Goal: Task Accomplishment & Management: Use online tool/utility

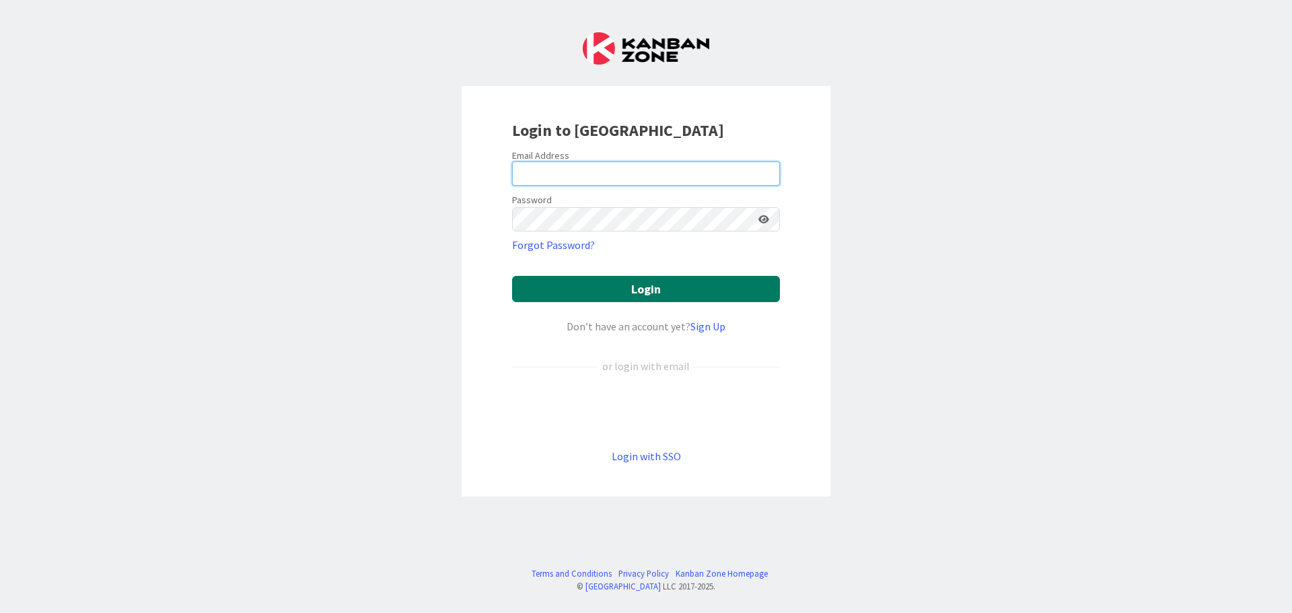
type input "[EMAIL_ADDRESS][DOMAIN_NAME]"
click at [598, 282] on button "Login" at bounding box center [646, 289] width 268 height 26
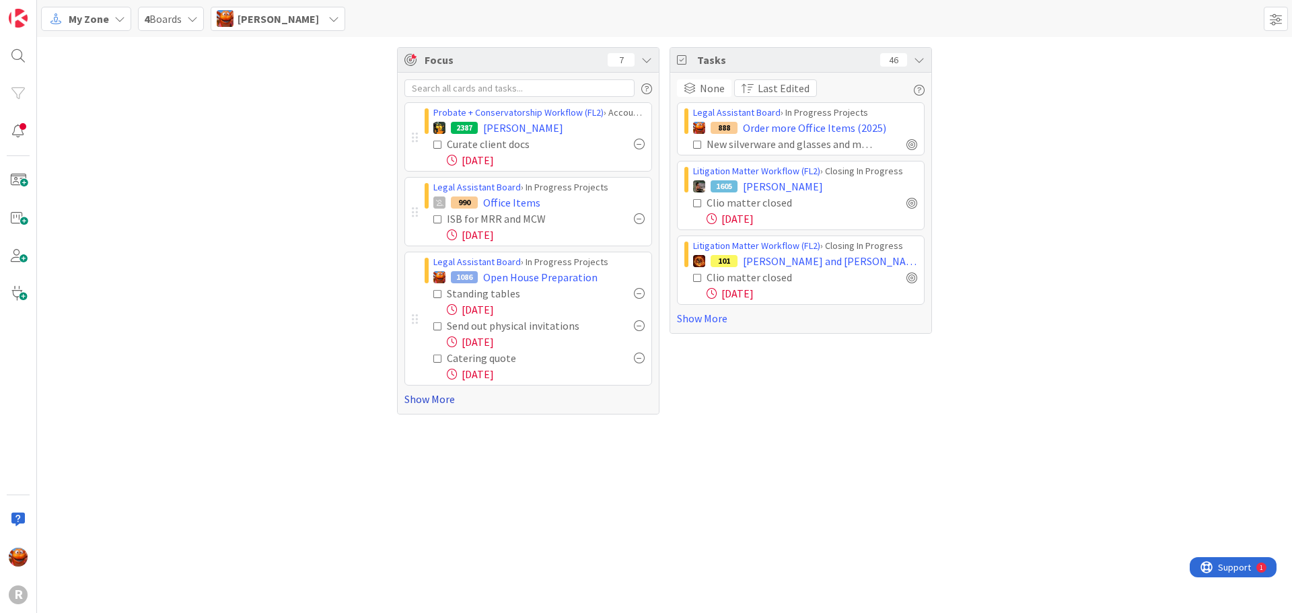
click at [442, 398] on link "Show More" at bounding box center [528, 399] width 248 height 16
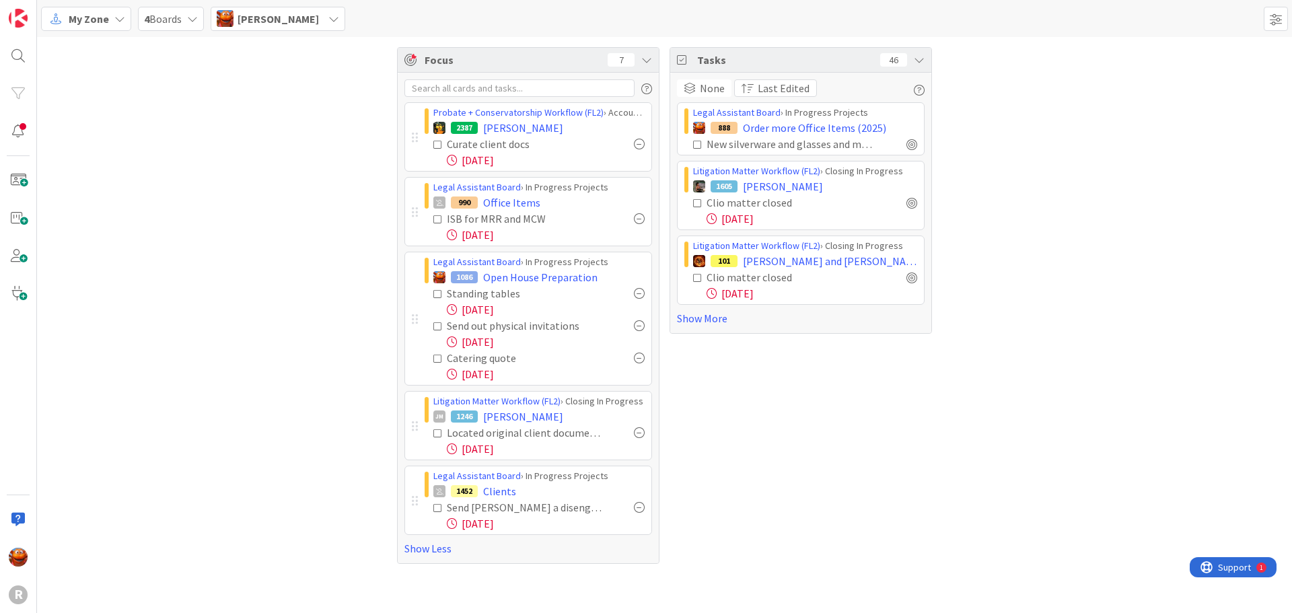
click at [635, 509] on div at bounding box center [639, 507] width 11 height 11
click at [638, 434] on div at bounding box center [639, 432] width 11 height 11
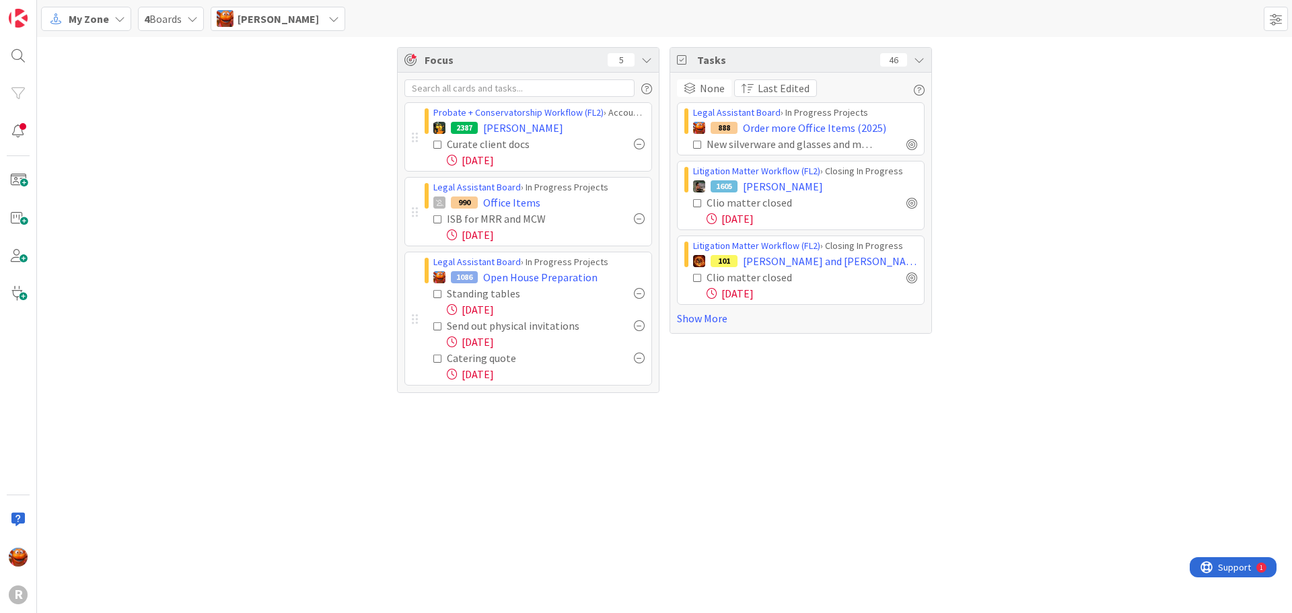
click at [79, 19] on span "My Zone" at bounding box center [89, 19] width 40 height 16
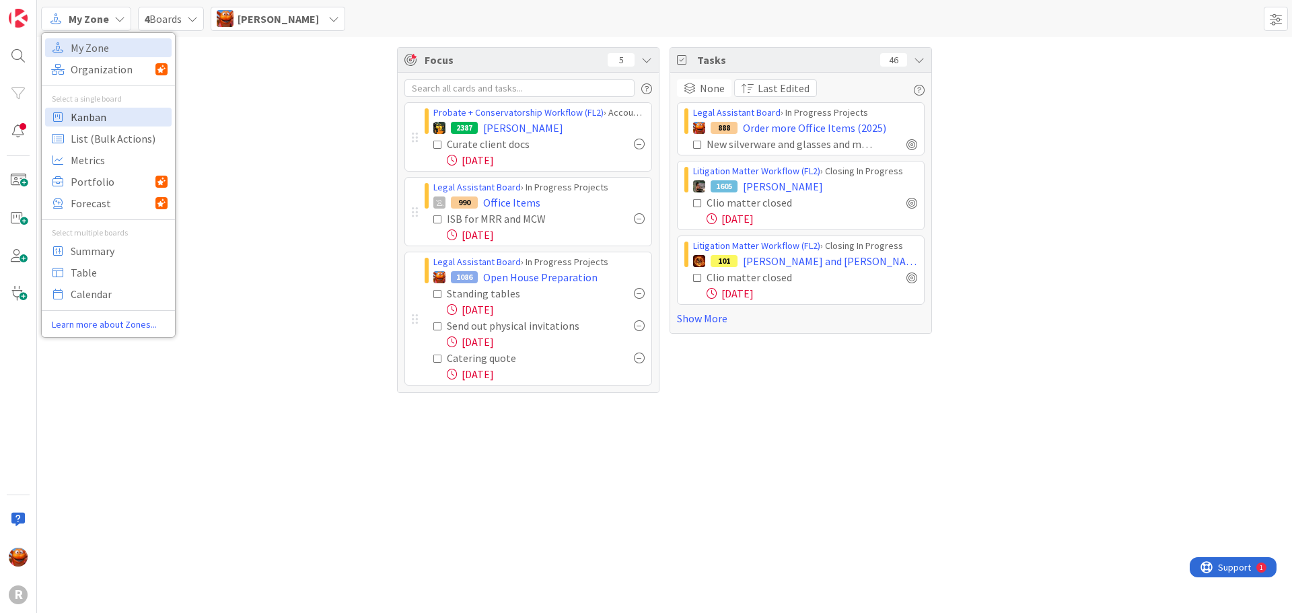
click at [85, 118] on span "Kanban" at bounding box center [119, 117] width 97 height 20
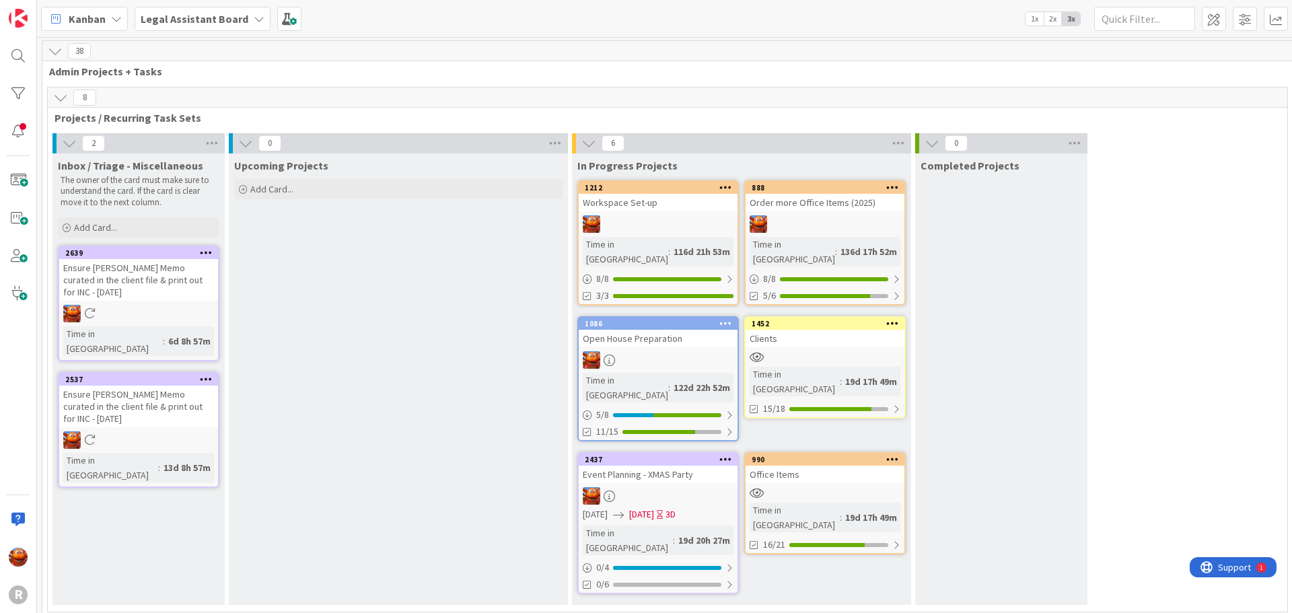
click at [194, 26] on span "Legal Assistant Board" at bounding box center [195, 19] width 108 height 16
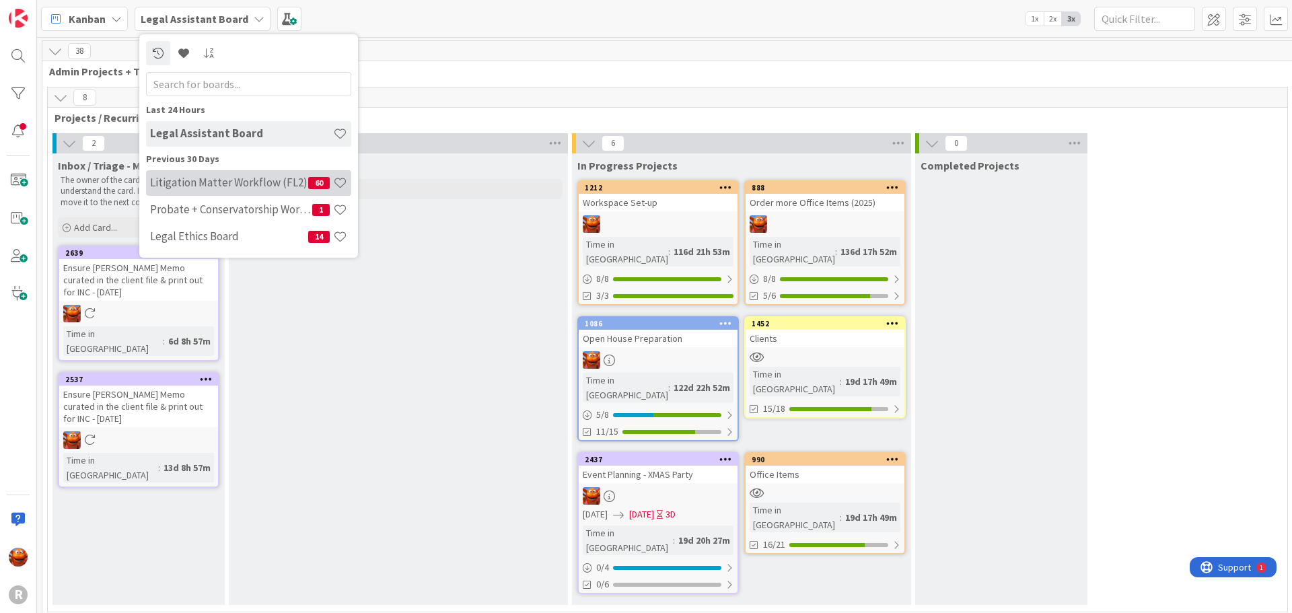
click at [187, 184] on h4 "Litigation Matter Workflow (FL2)" at bounding box center [229, 182] width 158 height 13
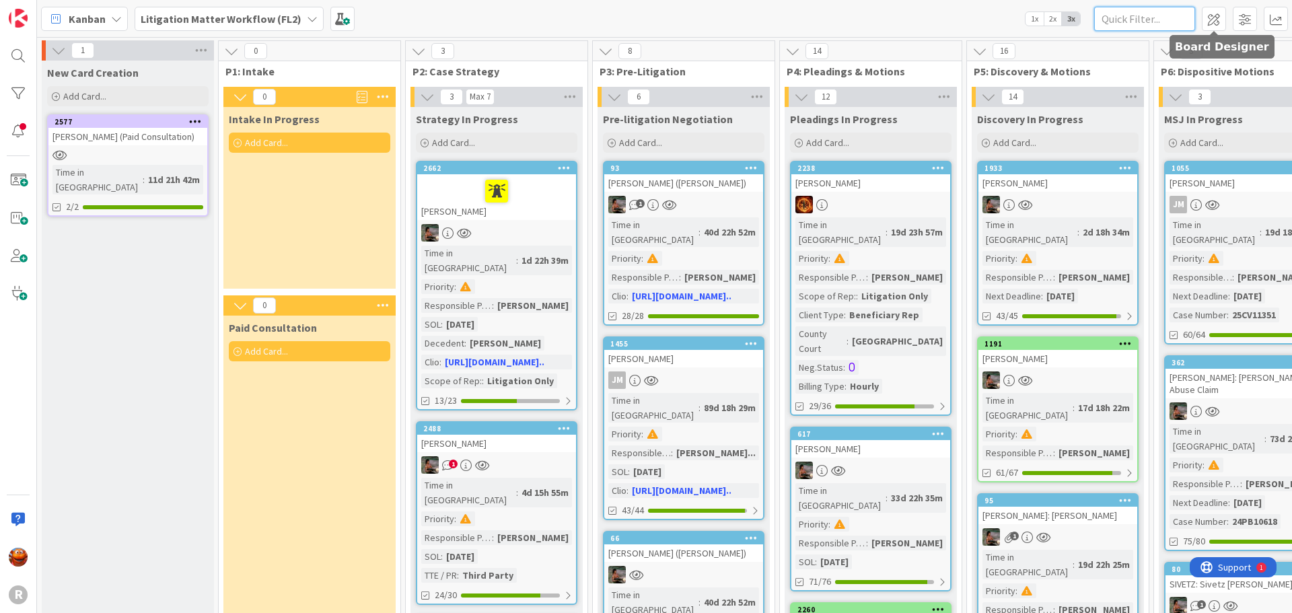
click at [1152, 13] on input "text" at bounding box center [1144, 19] width 101 height 24
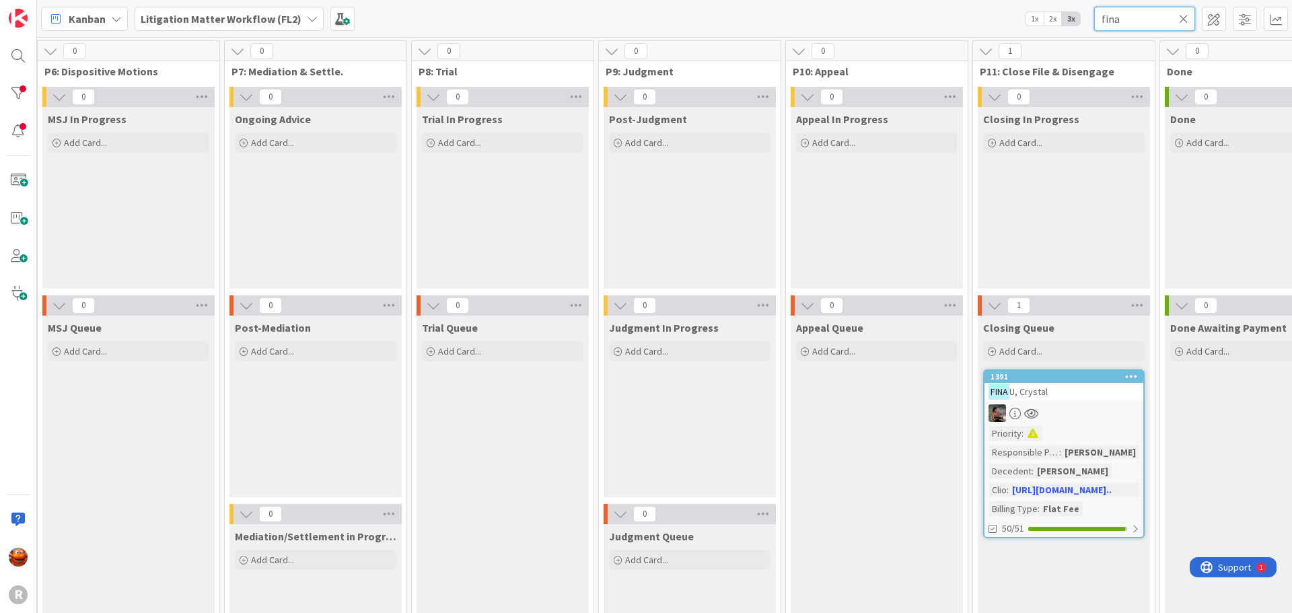
scroll to position [0, 1253]
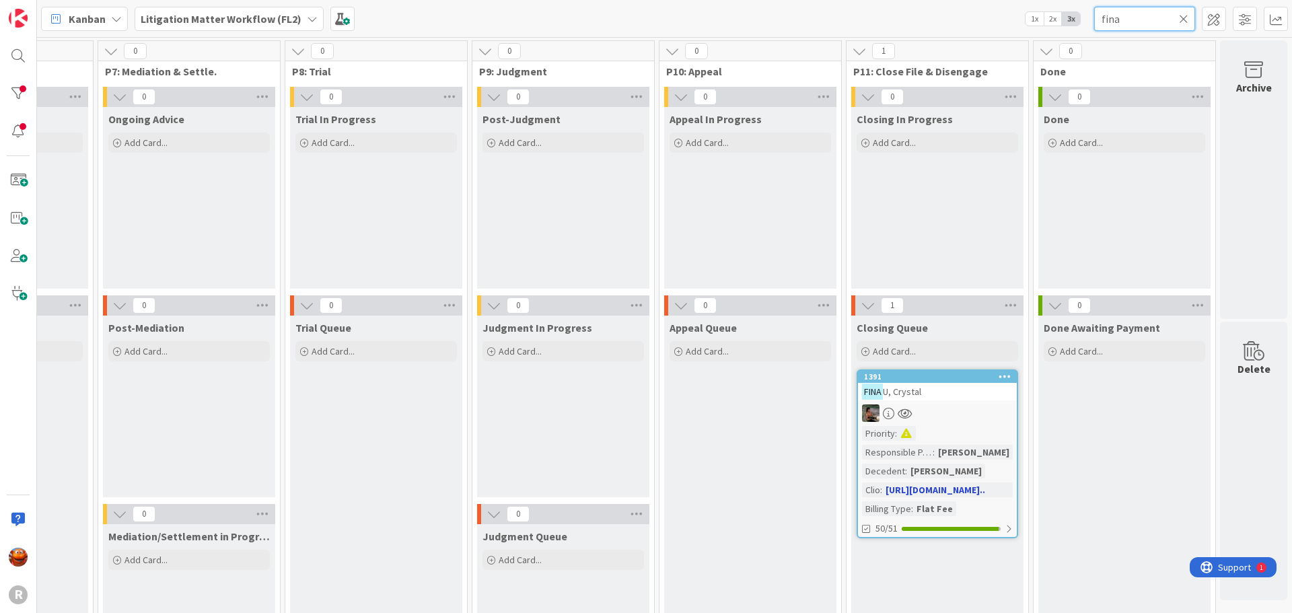
type input "fina"
click at [936, 427] on div "Priority : Responsible Paralegal : [PERSON_NAME] Decedent : [PERSON_NAME] Clio …" at bounding box center [937, 471] width 151 height 90
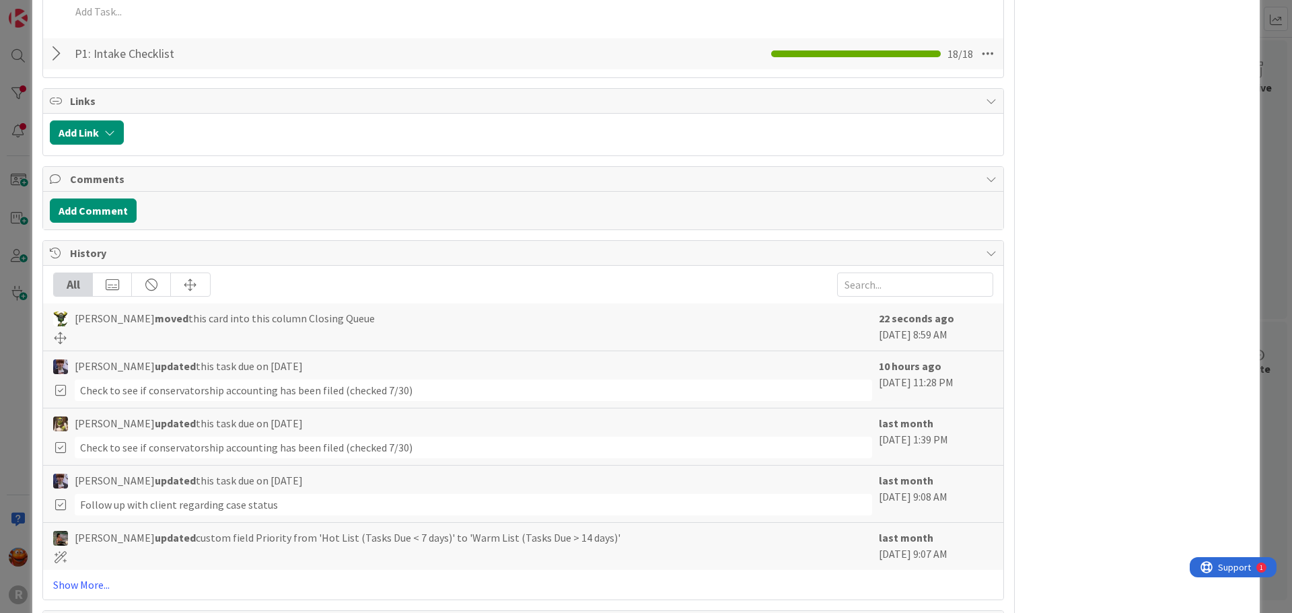
scroll to position [1214, 0]
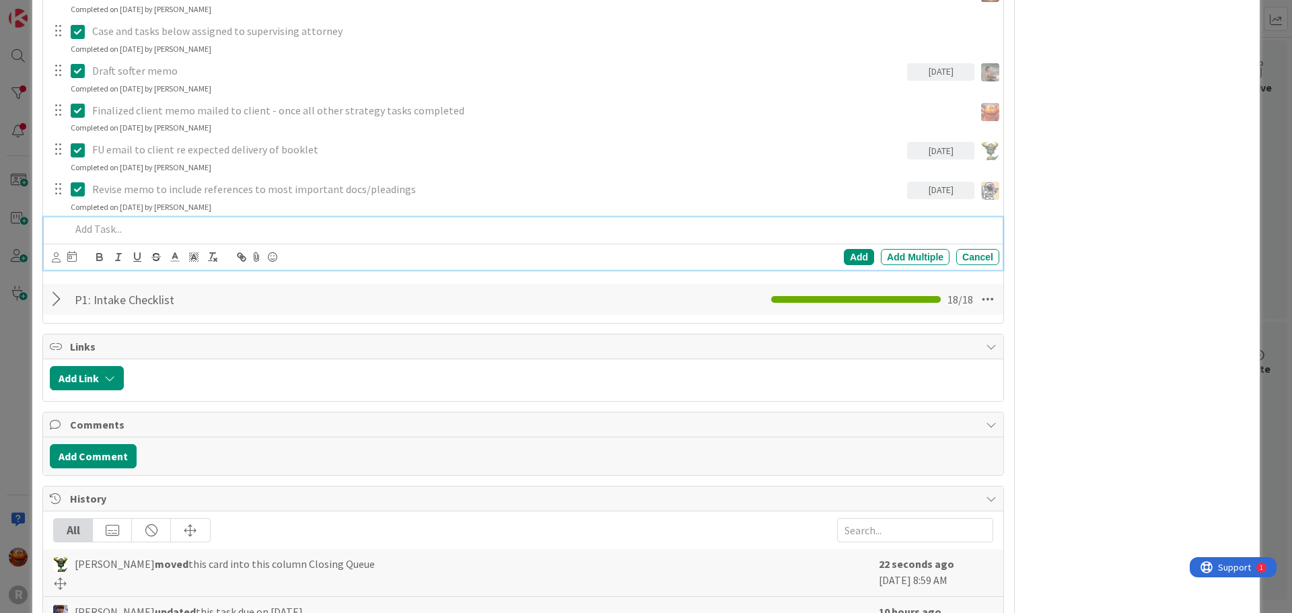
type textarea "x"
click at [93, 235] on p at bounding box center [532, 228] width 923 height 15
click at [52, 255] on icon at bounding box center [56, 257] width 9 height 10
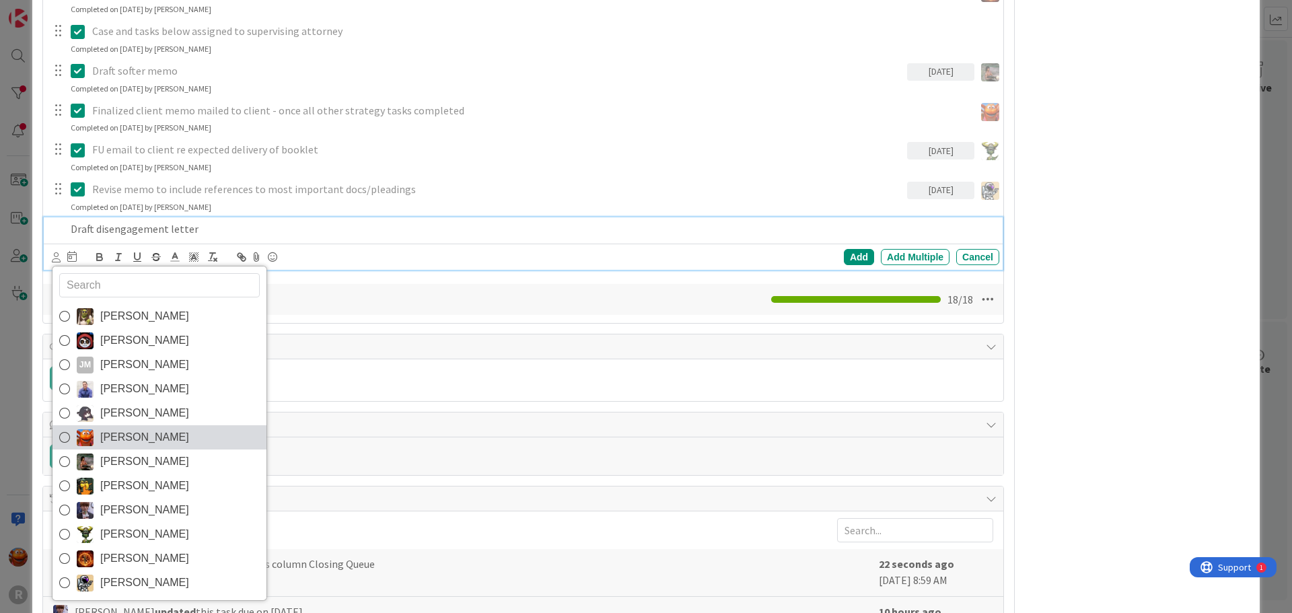
click at [118, 431] on span "[PERSON_NAME]" at bounding box center [144, 437] width 89 height 20
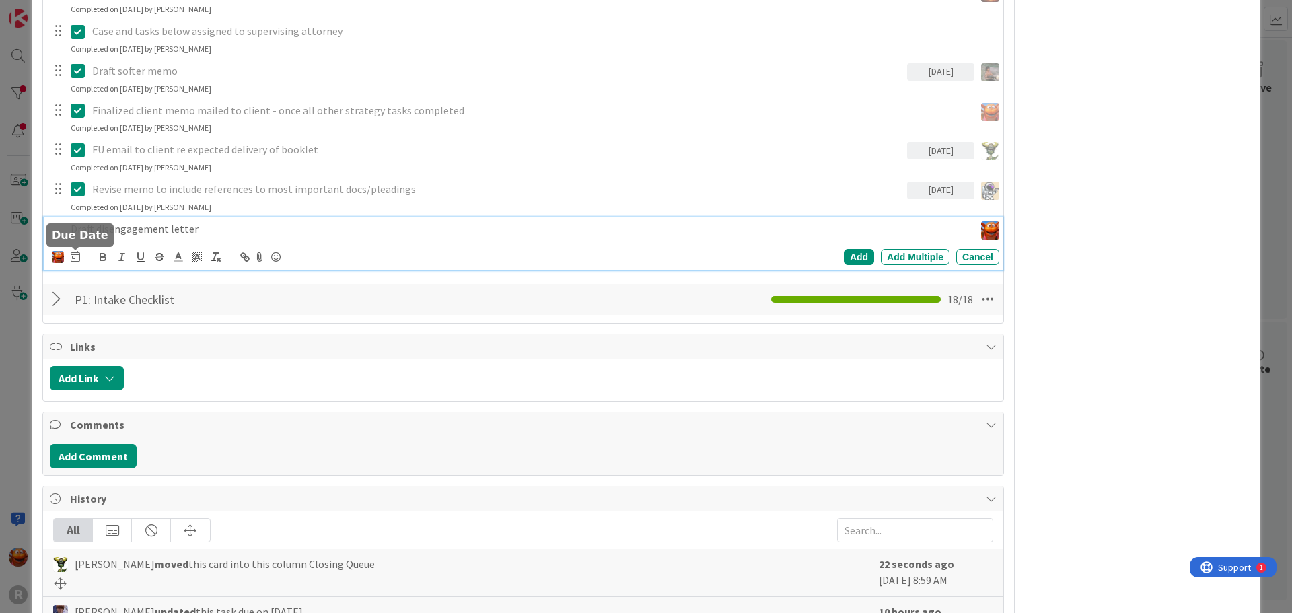
click at [79, 254] on div "[PERSON_NAME] [PERSON_NAME] [PERSON_NAME] [PERSON_NAME] [PERSON_NAME] [PERSON_N…" at bounding box center [525, 257] width 947 height 19
click at [73, 256] on icon at bounding box center [75, 256] width 9 height 11
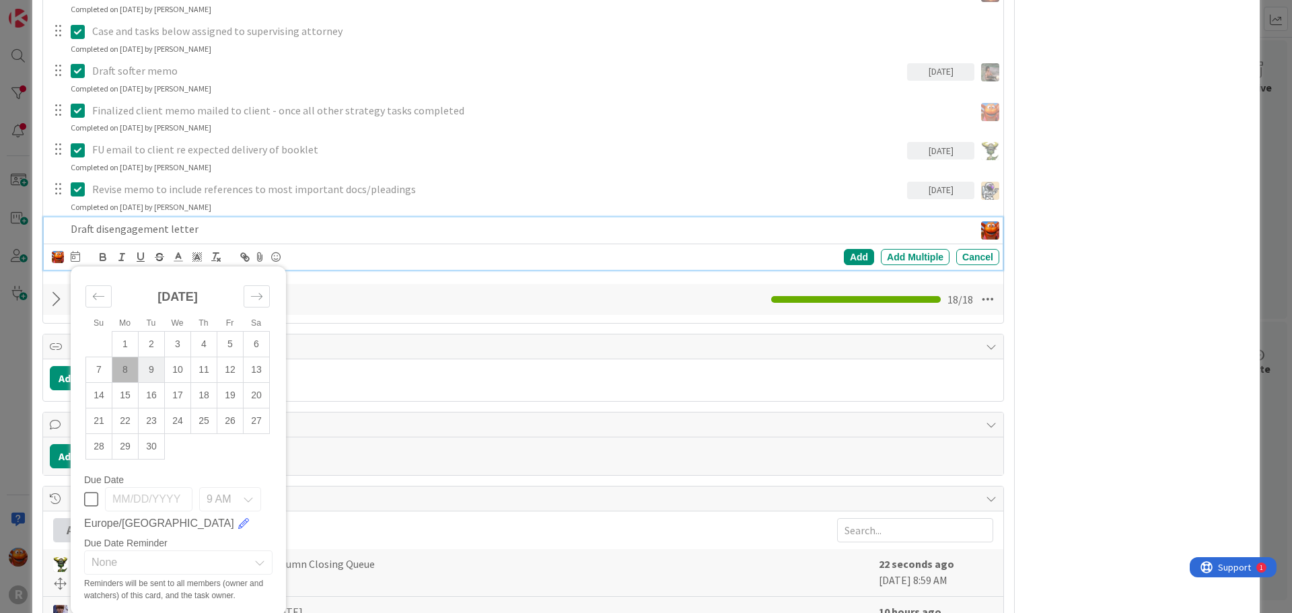
click at [153, 369] on td "9" at bounding box center [152, 370] width 26 height 26
click at [844, 254] on div "Add" at bounding box center [859, 257] width 30 height 16
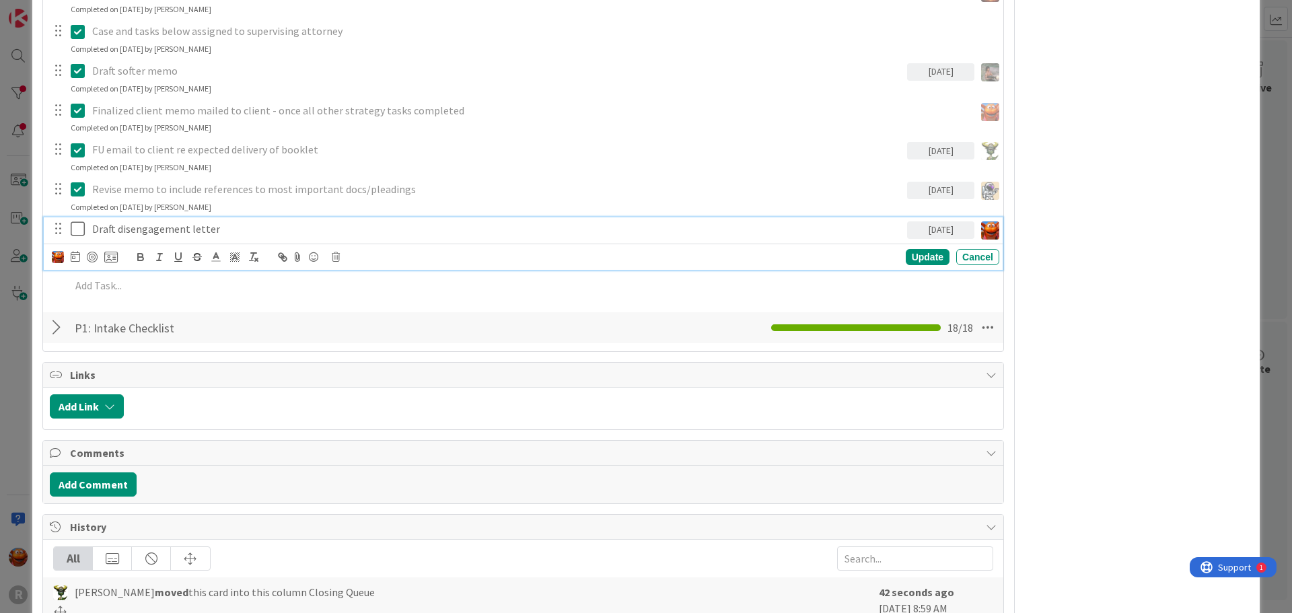
click at [237, 221] on p "Draft disengagement letter" at bounding box center [496, 228] width 809 height 15
click at [98, 256] on div at bounding box center [85, 257] width 66 height 16
click at [94, 256] on div at bounding box center [92, 257] width 11 height 11
type textarea "x"
click at [11, 311] on div "ID 1391 Litigation Matter Workflow (FL2) Closing Queue Title 14 / 128 [PERSON_N…" at bounding box center [646, 306] width 1292 height 613
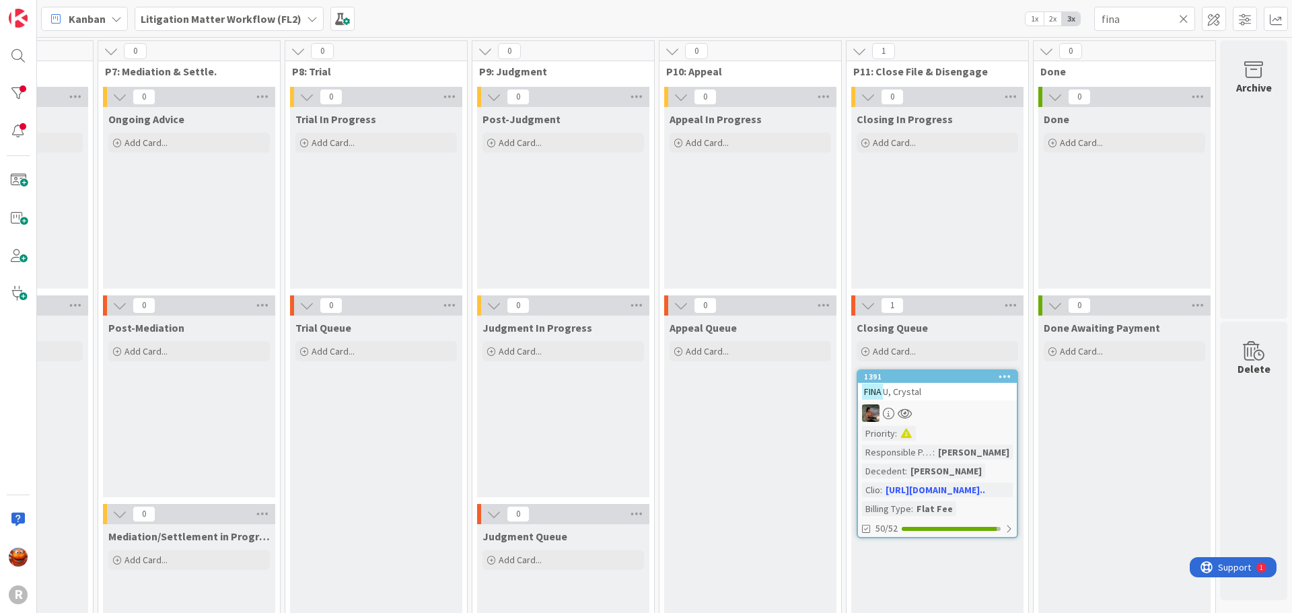
click at [81, 9] on div "Kanban" at bounding box center [84, 19] width 87 height 24
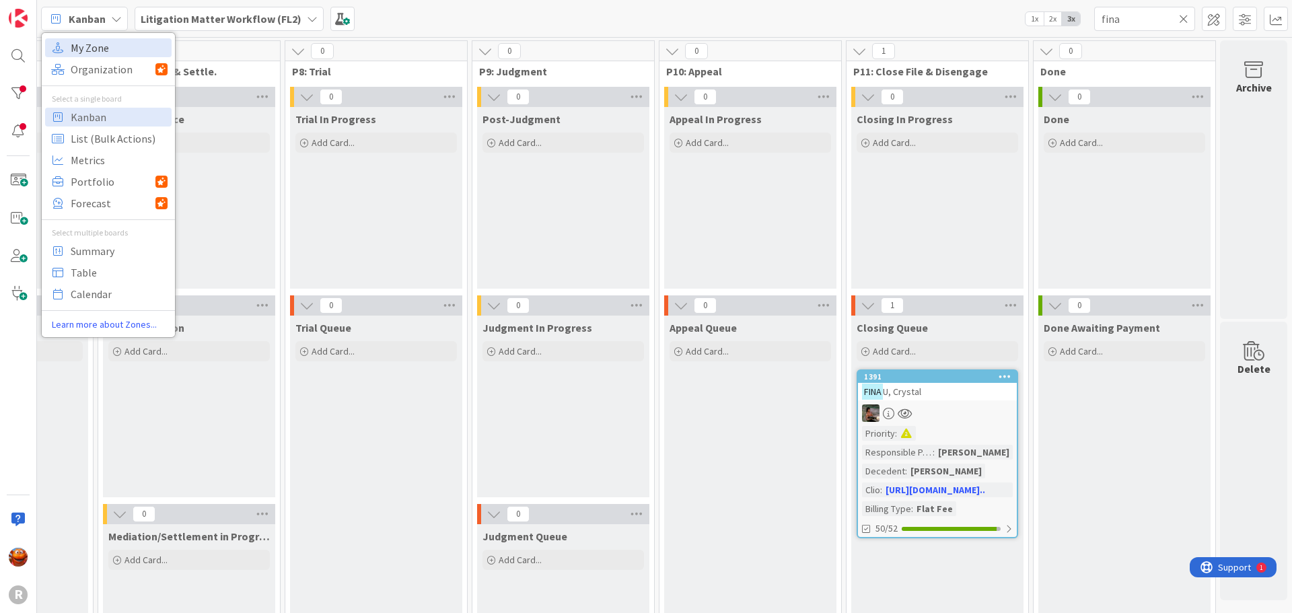
click at [87, 46] on span "My Zone" at bounding box center [119, 48] width 97 height 20
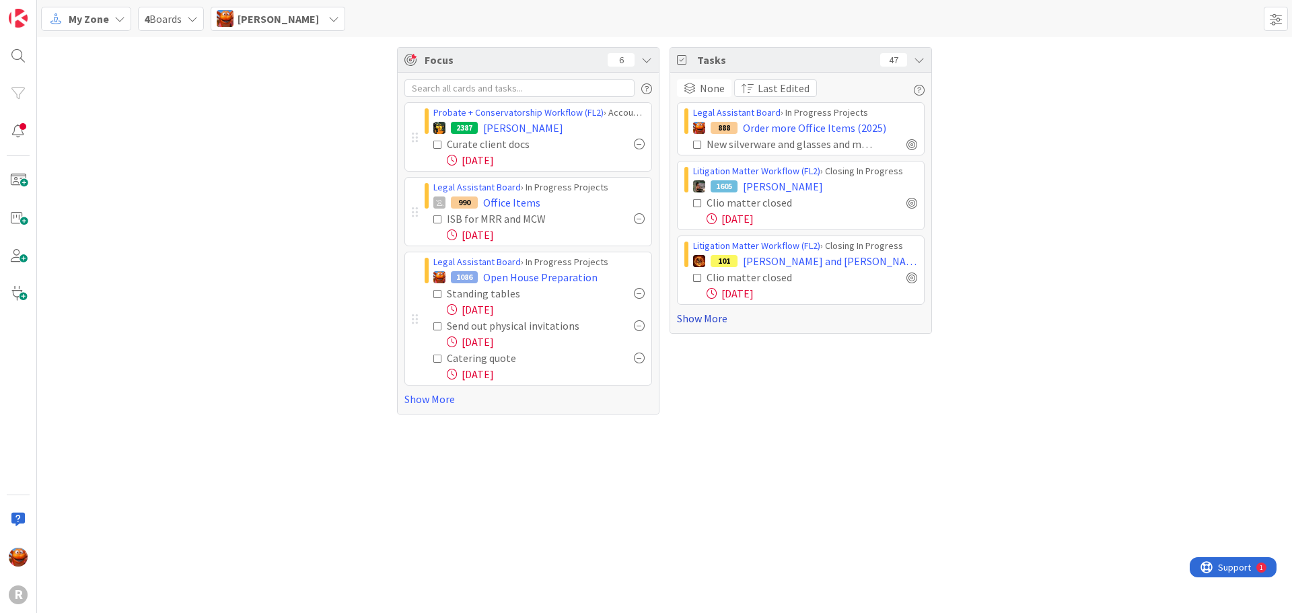
click at [704, 316] on link "Show More" at bounding box center [801, 318] width 248 height 16
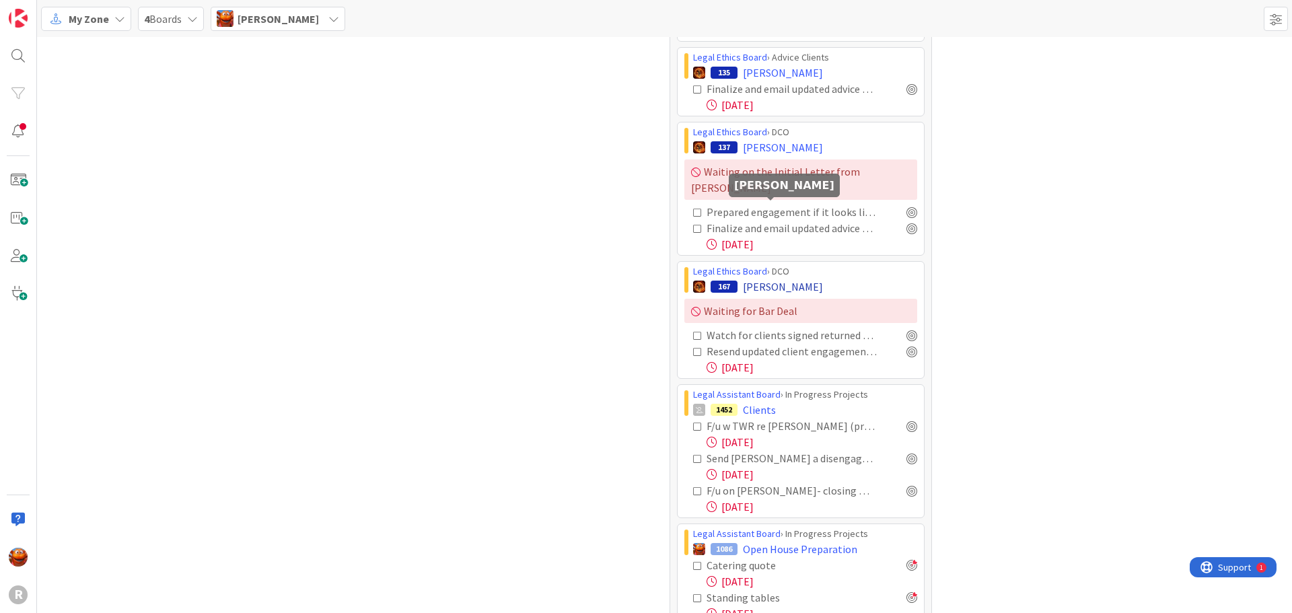
scroll to position [807, 0]
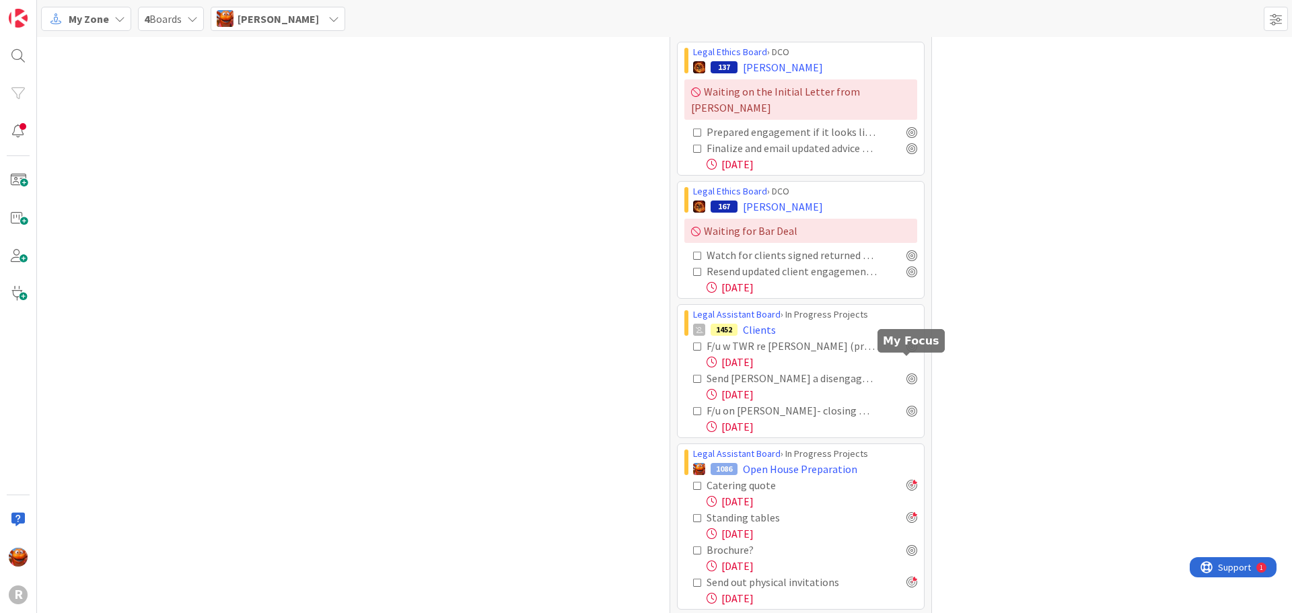
click at [912, 373] on icon at bounding box center [911, 378] width 11 height 11
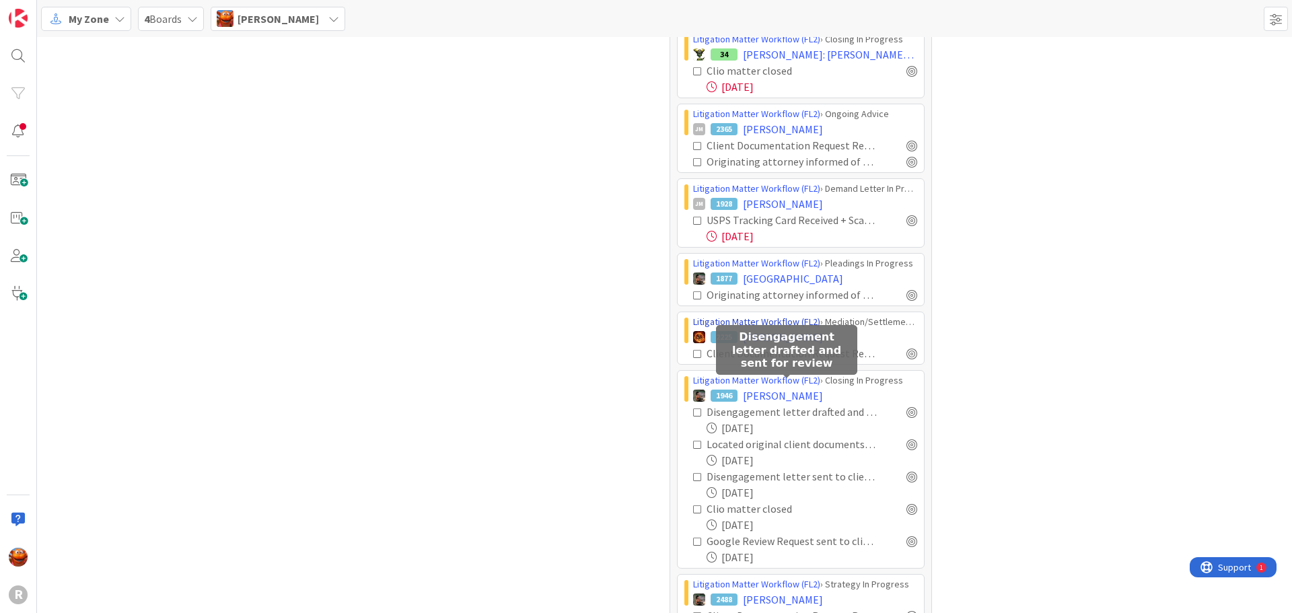
scroll to position [1749, 0]
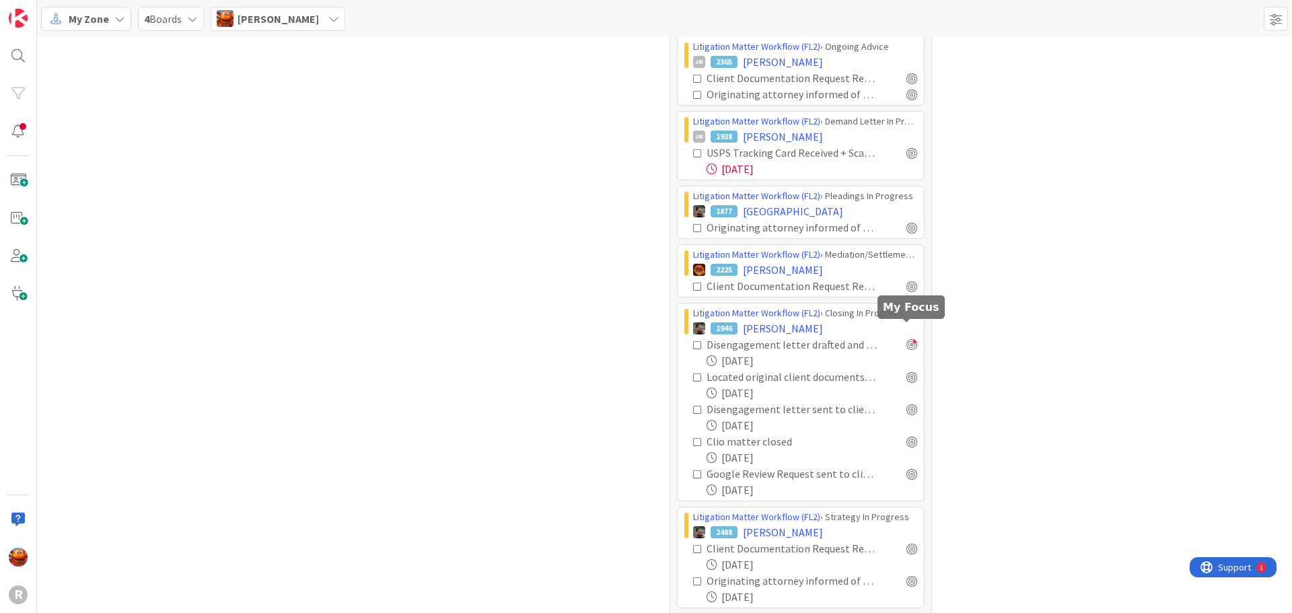
click at [906, 339] on div at bounding box center [911, 344] width 11 height 11
click at [906, 371] on div at bounding box center [911, 376] width 11 height 11
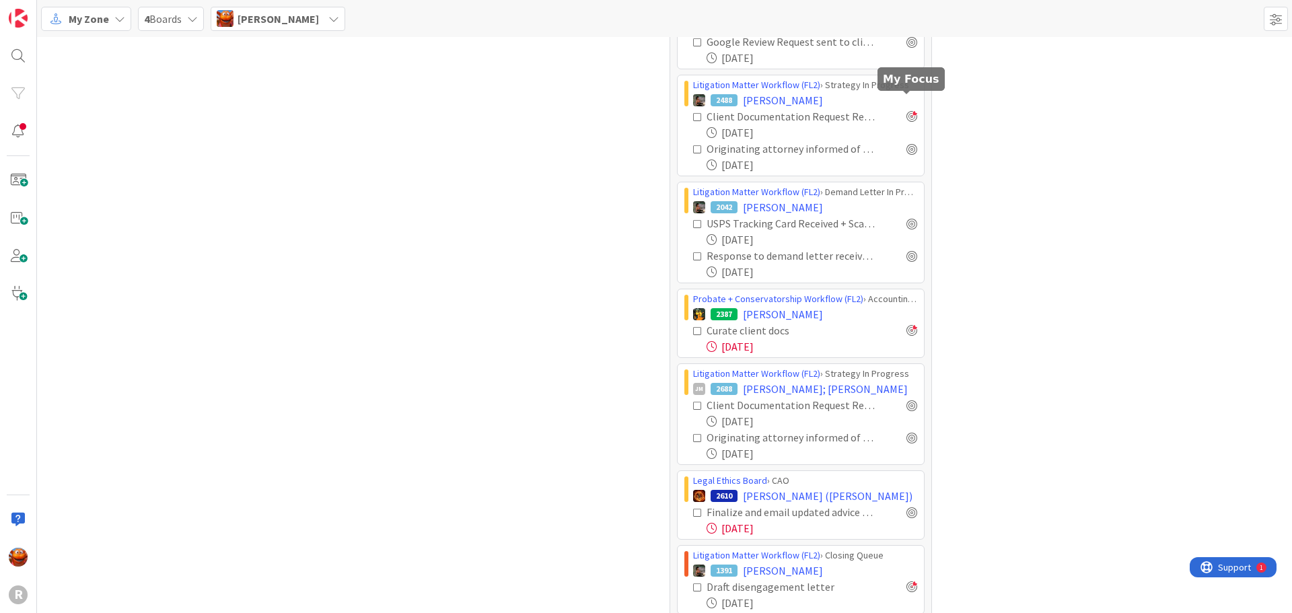
scroll to position [2205, 0]
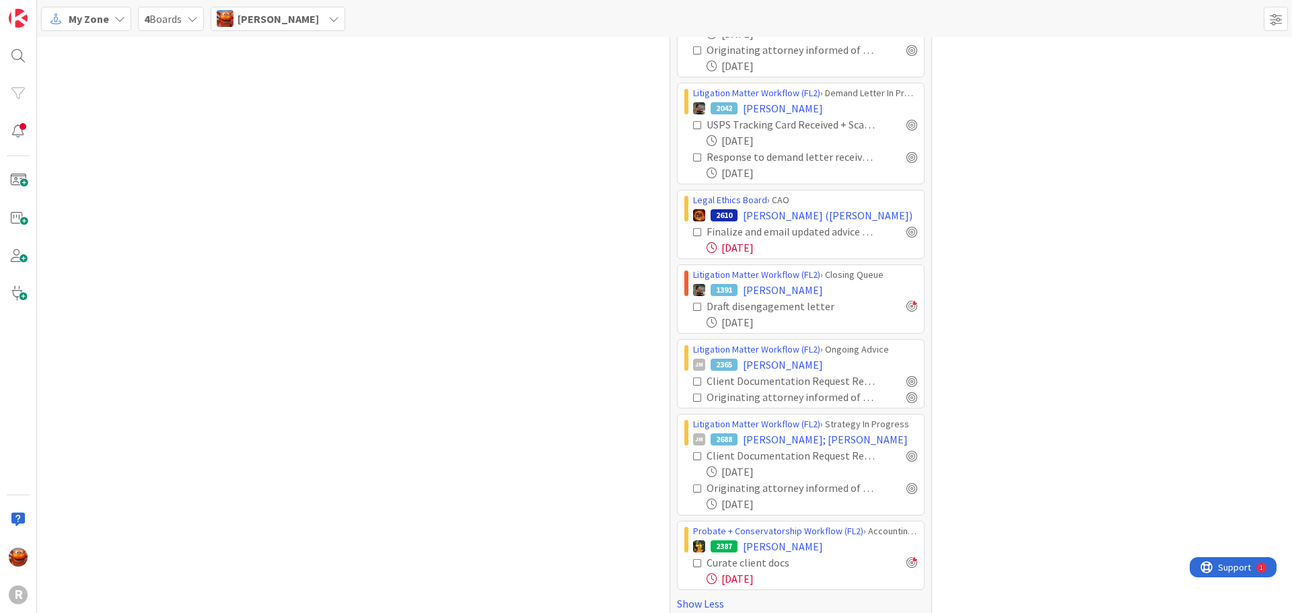
click at [98, 24] on span "My Zone" at bounding box center [89, 19] width 40 height 16
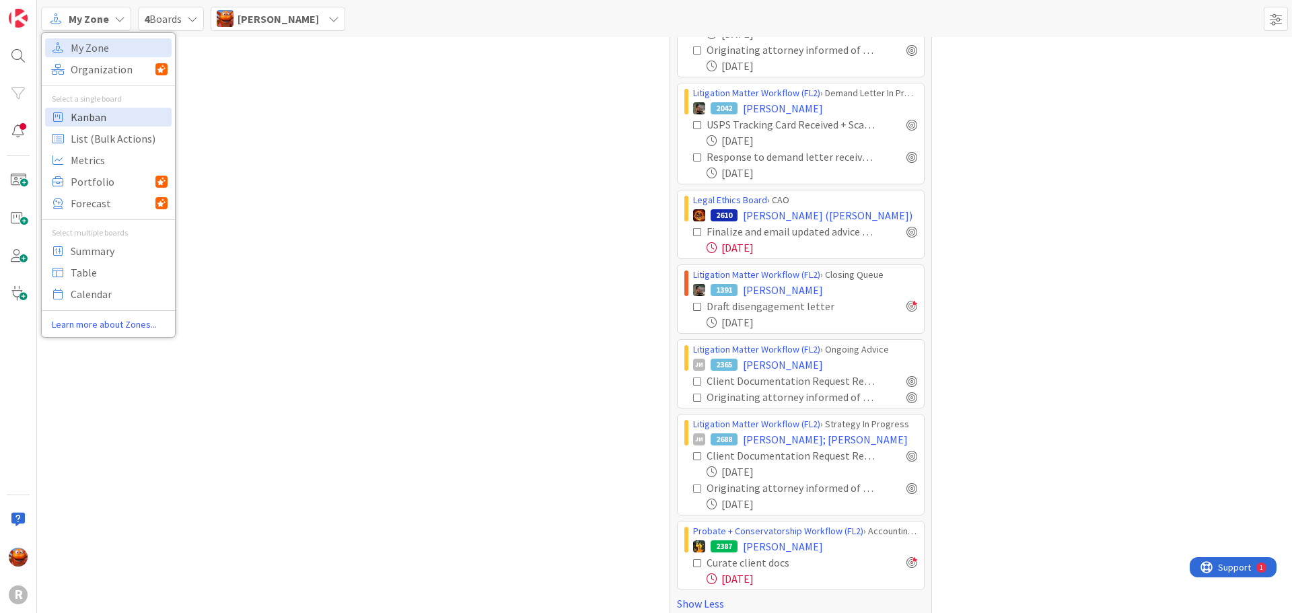
click at [75, 120] on span "Kanban" at bounding box center [119, 117] width 97 height 20
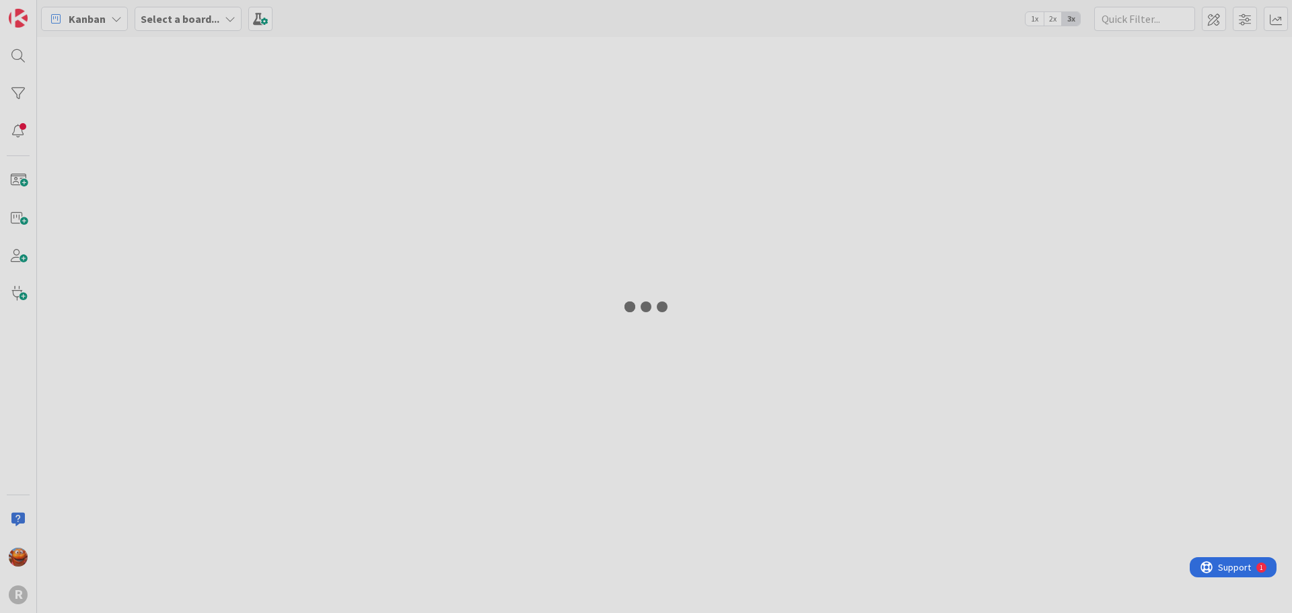
type input "fina"
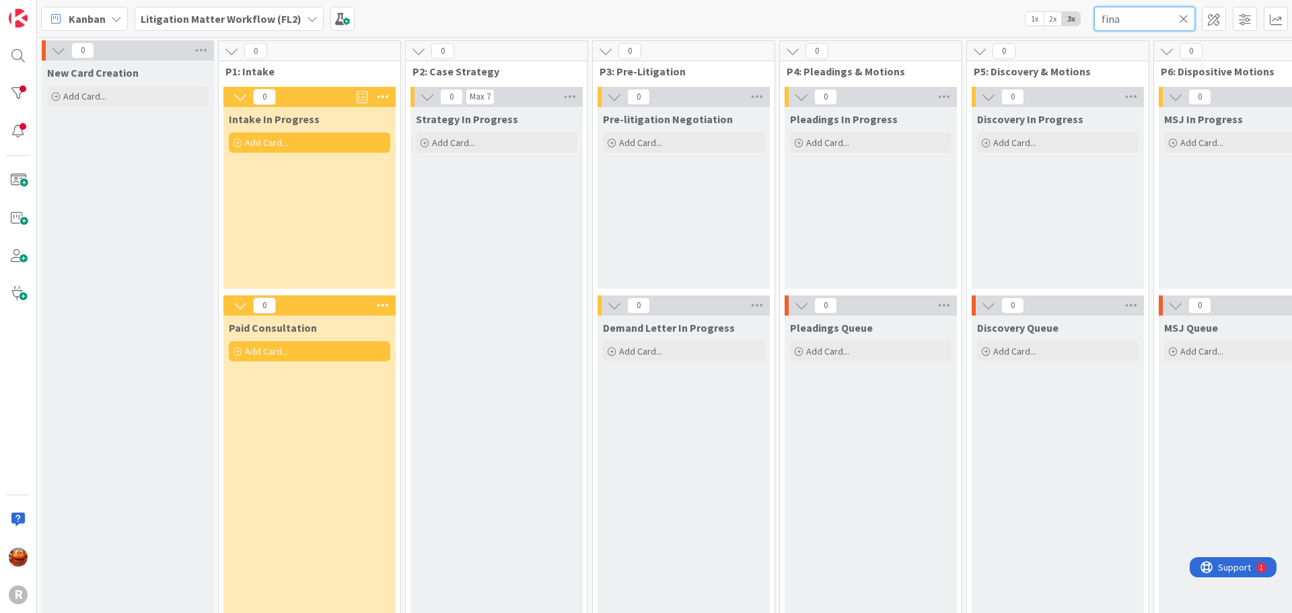
click at [1189, 17] on input "fina" at bounding box center [1144, 19] width 101 height 24
click at [1185, 18] on icon at bounding box center [1183, 19] width 9 height 12
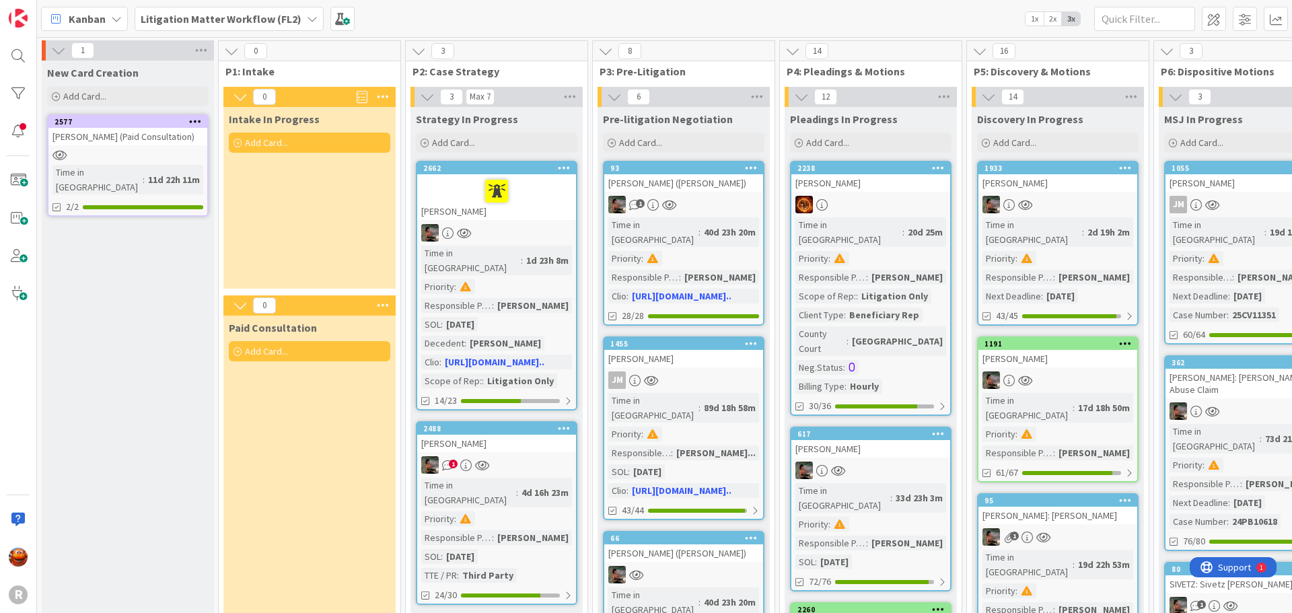
click at [168, 160] on div at bounding box center [127, 154] width 159 height 11
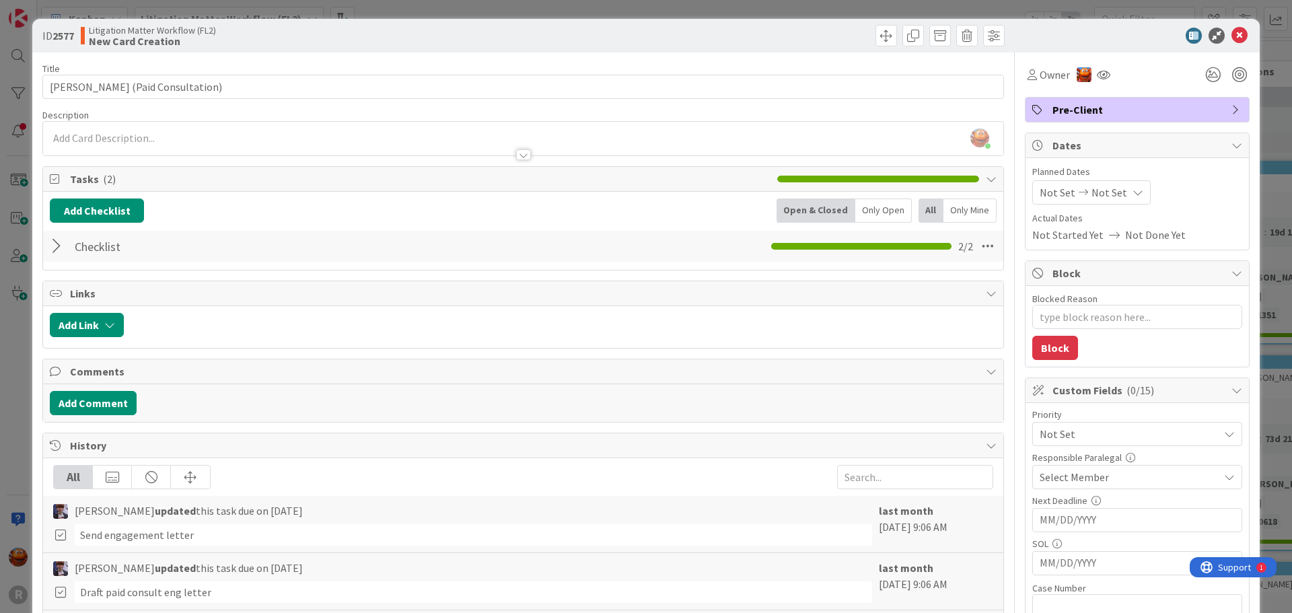
click at [56, 252] on div at bounding box center [58, 246] width 17 height 24
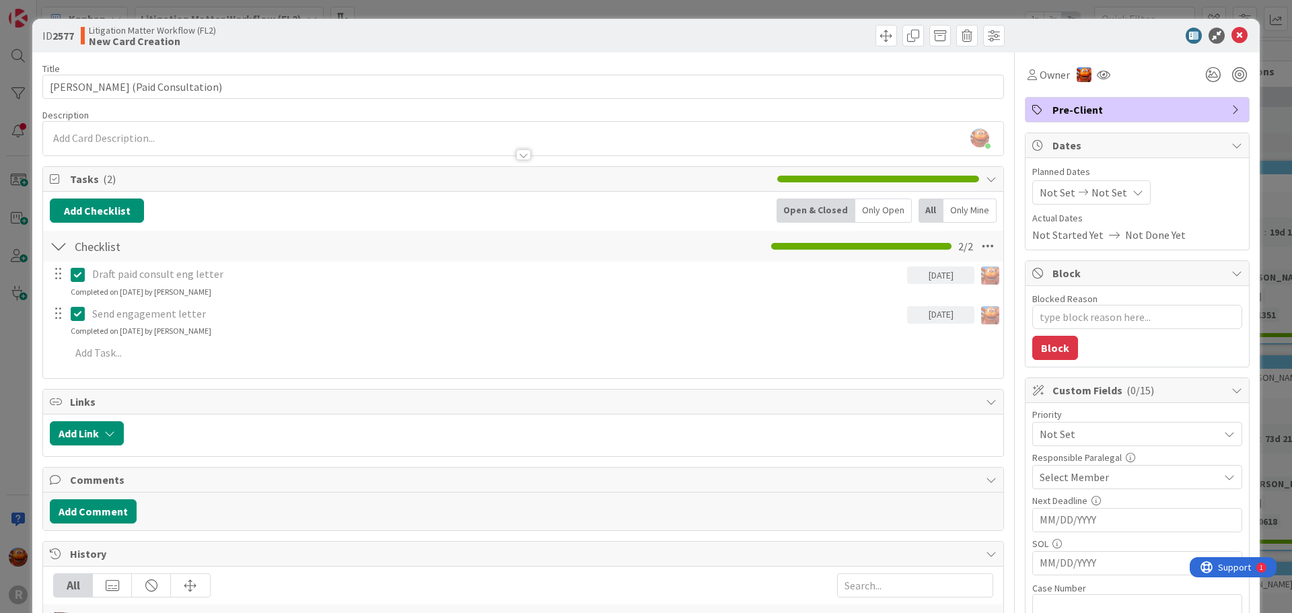
type textarea "x"
